Goal: Browse casually

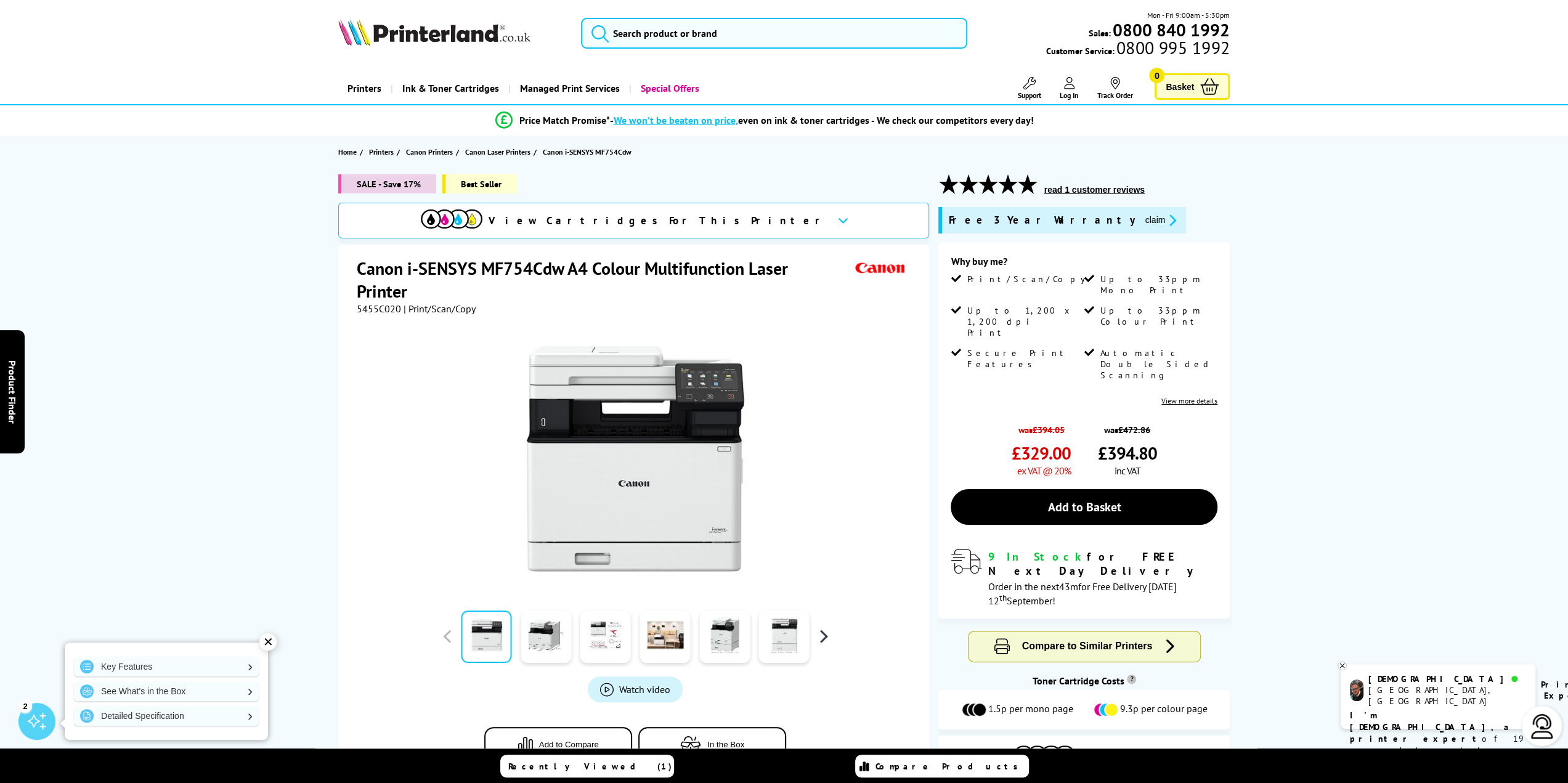
click at [826, 634] on button "button" at bounding box center [823, 636] width 19 height 19
click at [497, 648] on link at bounding box center [486, 636] width 50 height 52
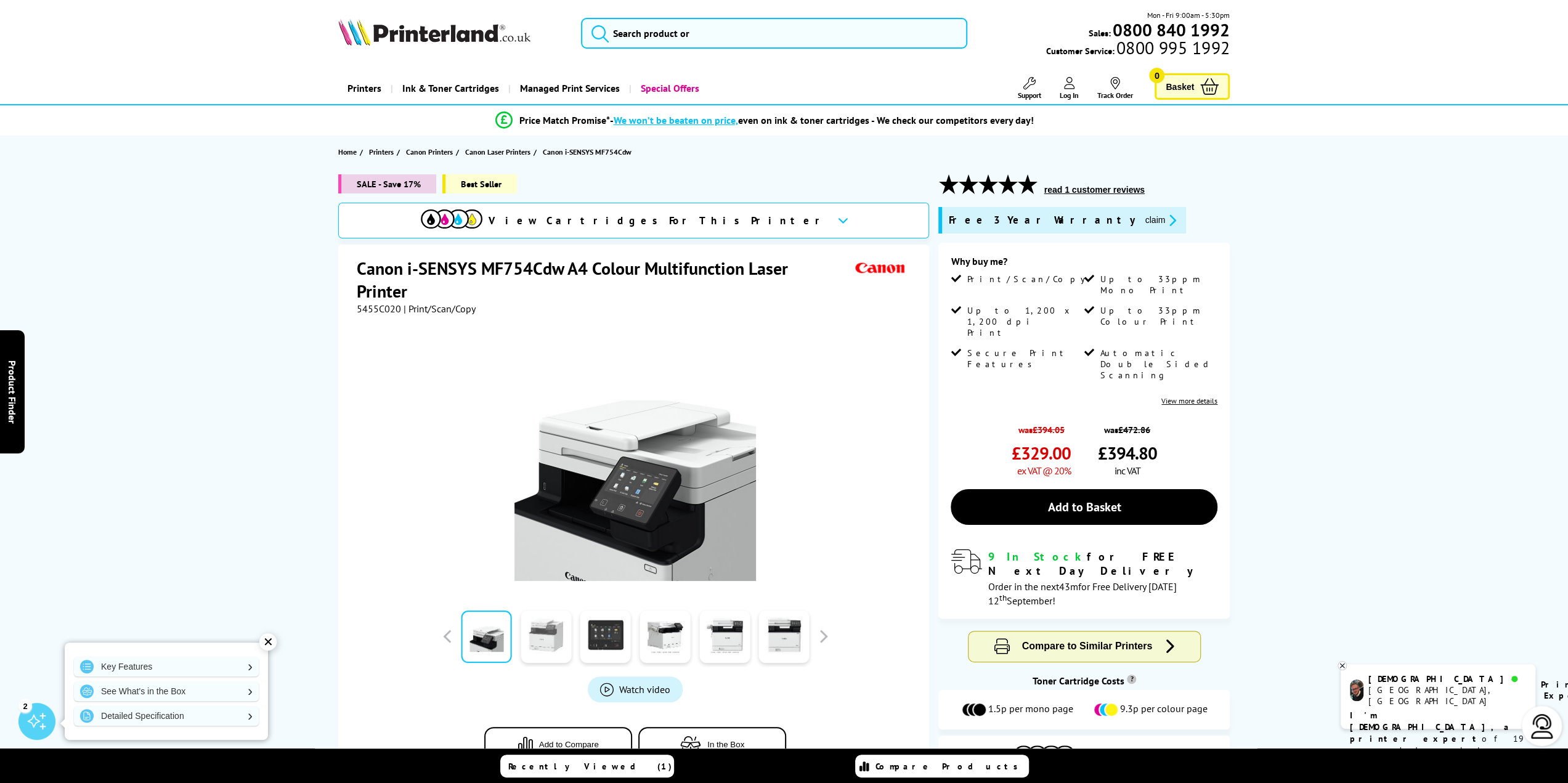
click at [542, 636] on link at bounding box center [545, 636] width 50 height 52
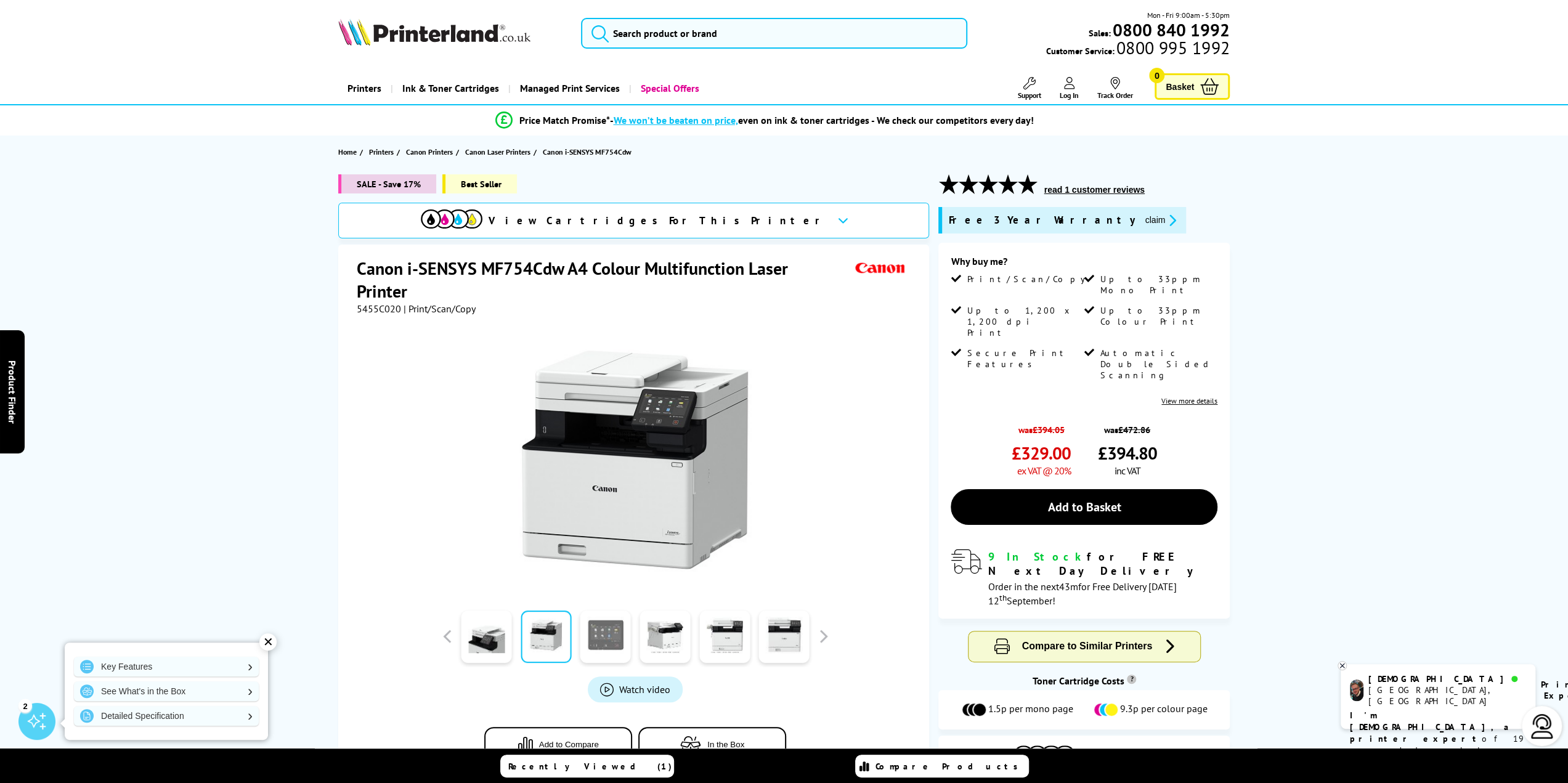
click at [606, 628] on link at bounding box center [606, 636] width 50 height 52
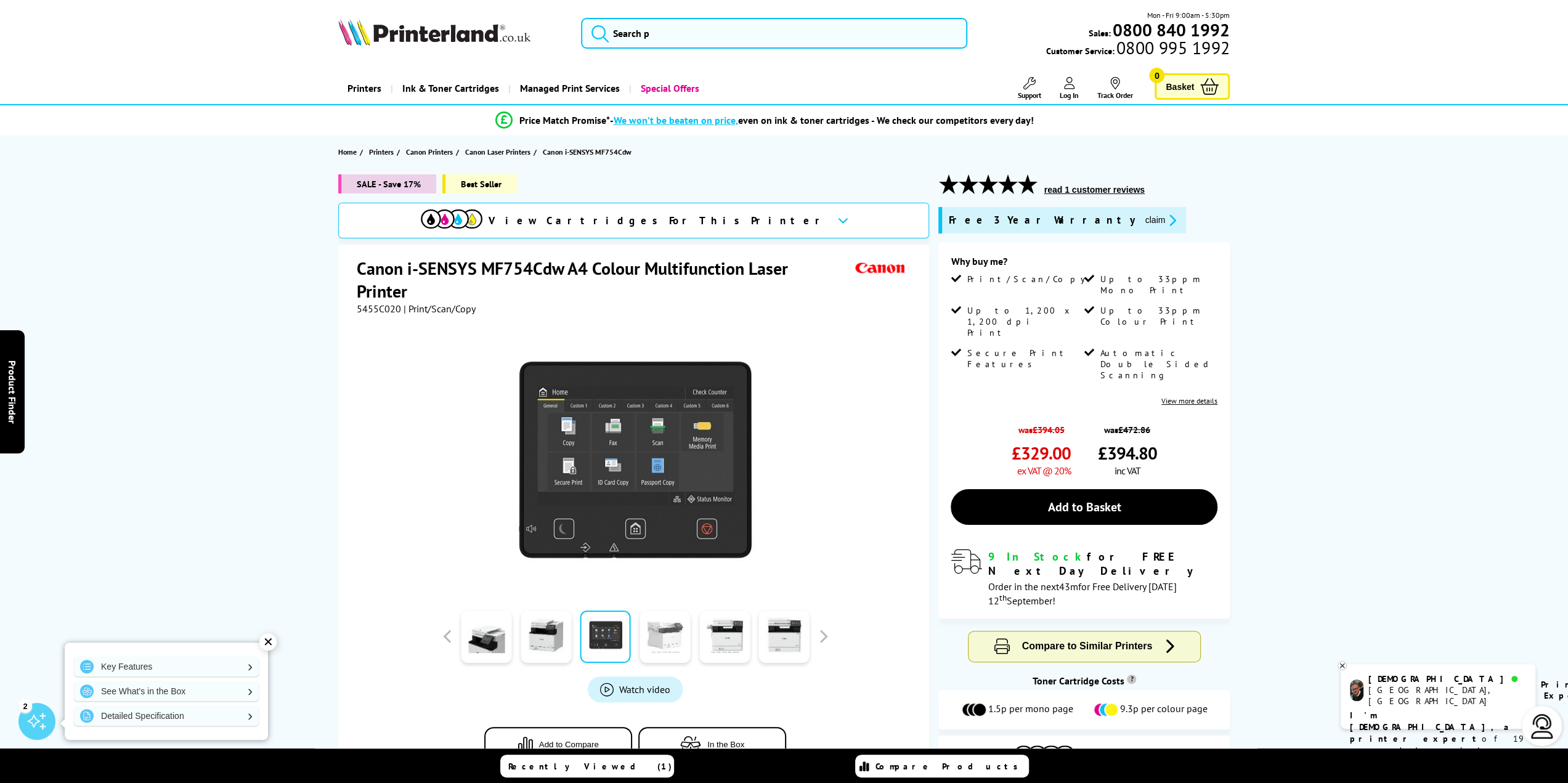
click at [669, 637] on link at bounding box center [664, 636] width 50 height 52
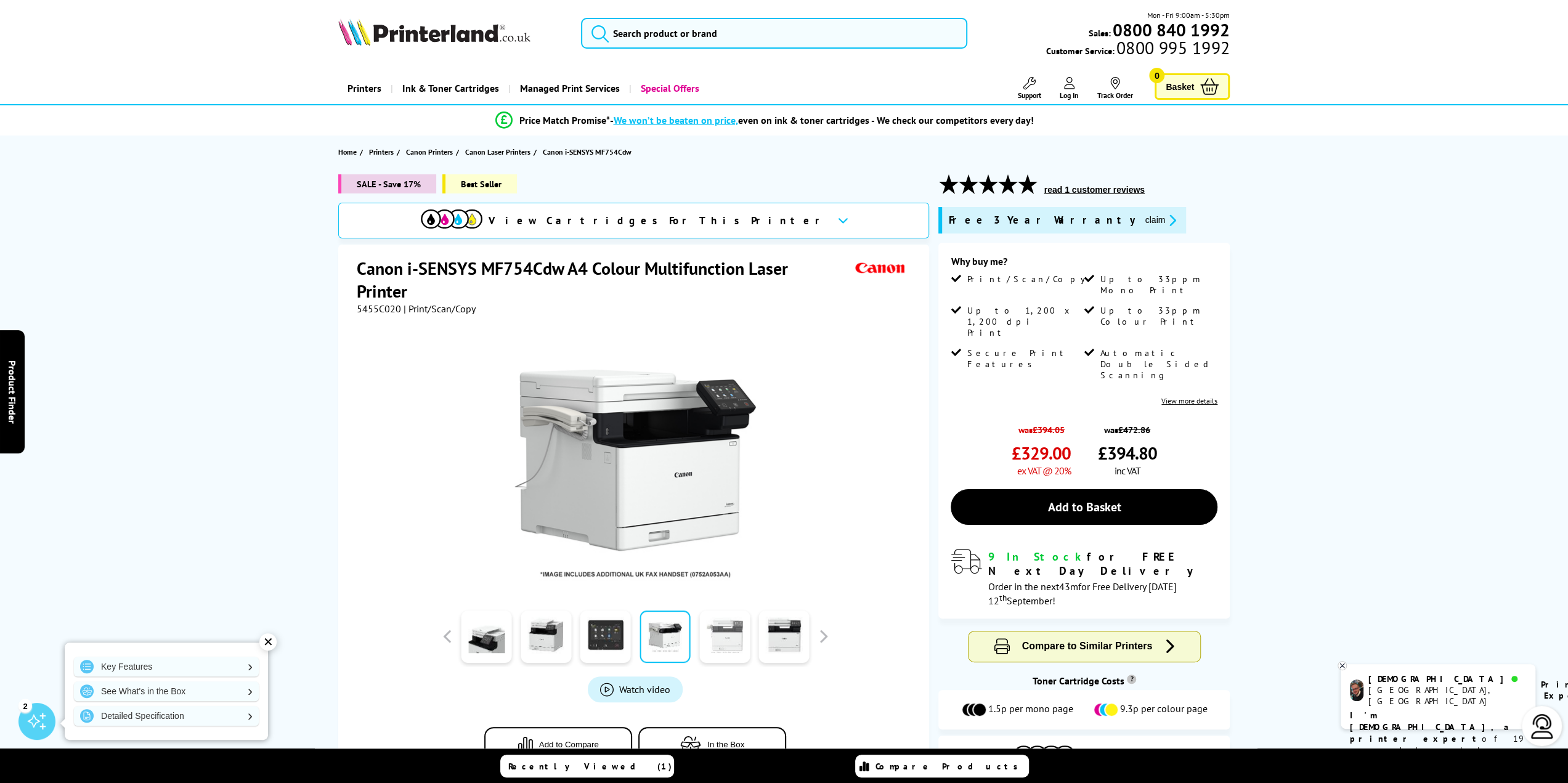
click at [734, 644] on link at bounding box center [725, 636] width 50 height 52
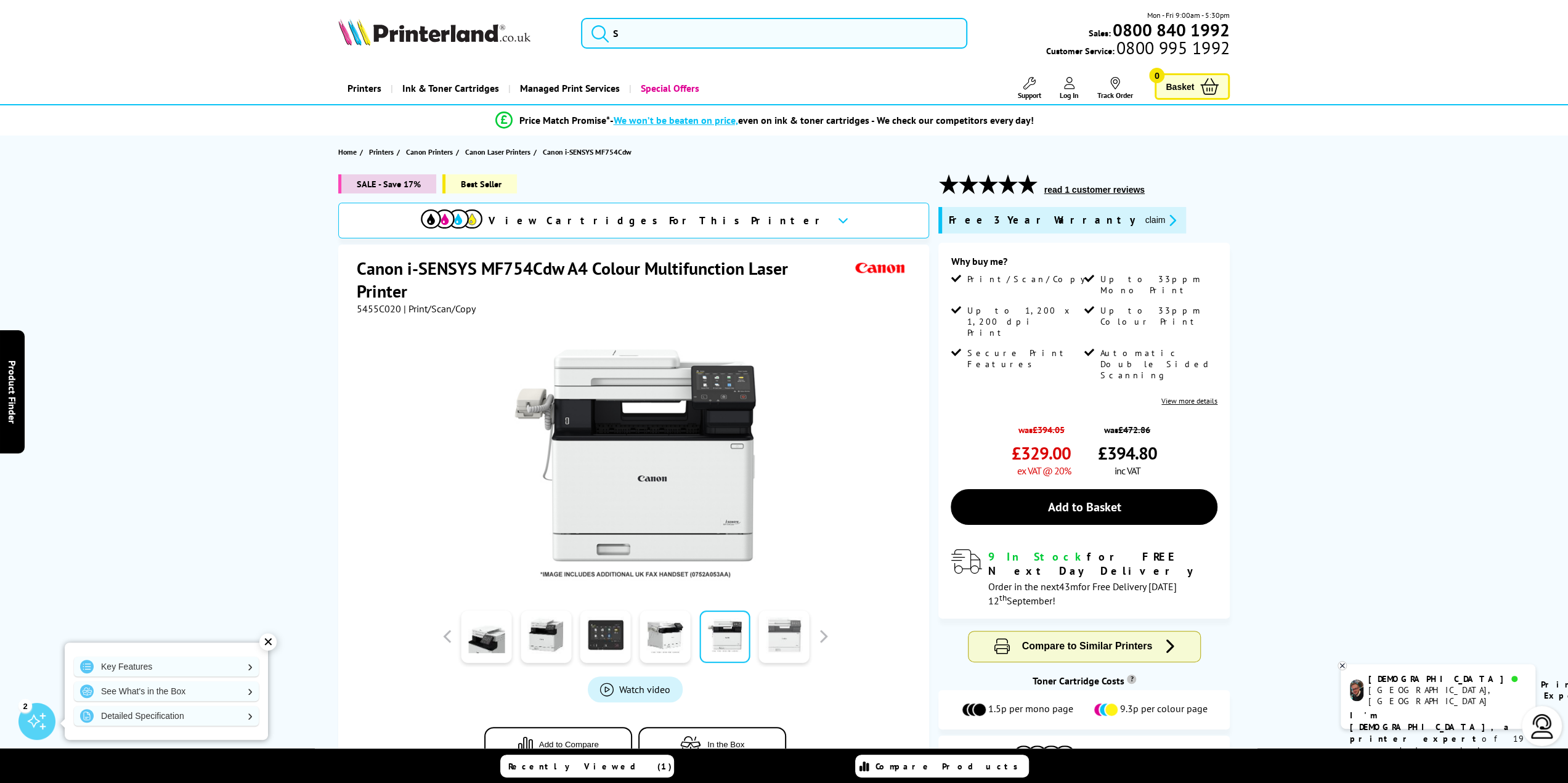
click at [776, 636] on link at bounding box center [784, 636] width 50 height 52
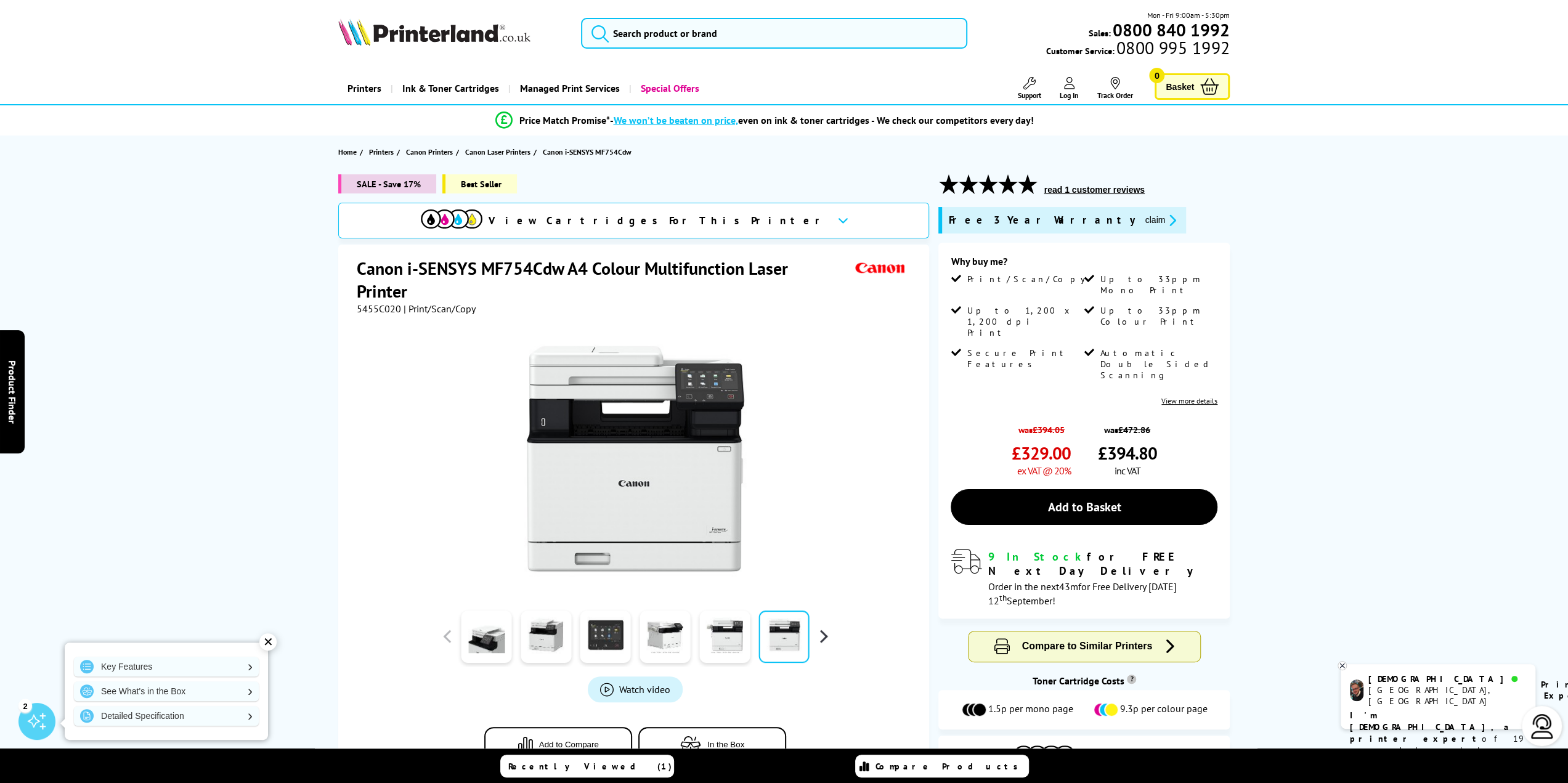
click at [823, 638] on button "button" at bounding box center [823, 636] width 19 height 19
